Goal: Transaction & Acquisition: Purchase product/service

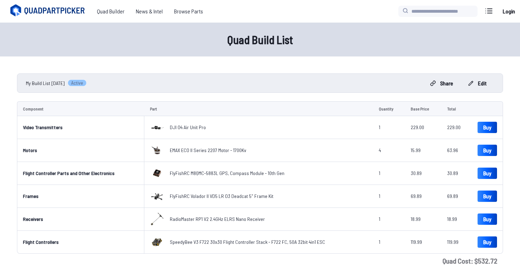
click at [62, 14] on icon at bounding box center [48, 11] width 79 height 14
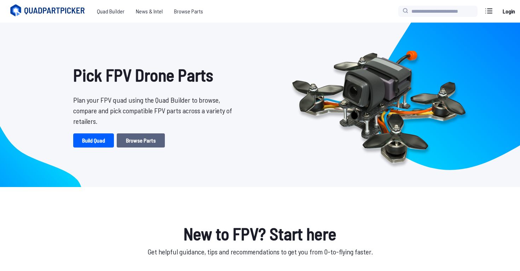
click at [151, 142] on link "Browse Parts" at bounding box center [141, 141] width 48 height 14
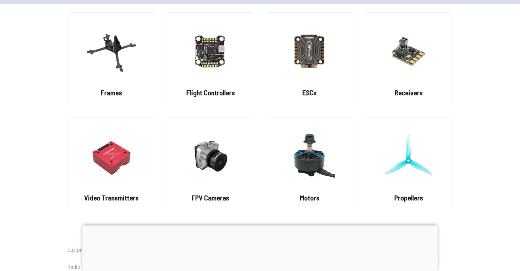
scroll to position [39, 0]
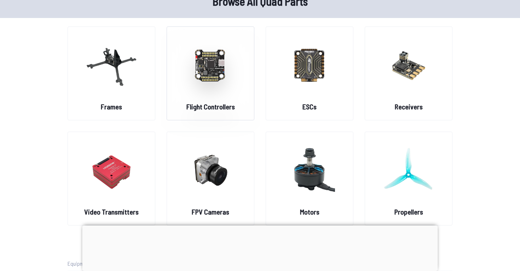
click at [229, 70] on img at bounding box center [210, 65] width 51 height 62
click at [216, 70] on img at bounding box center [210, 65] width 51 height 62
